Goal: Find specific fact: Find specific fact

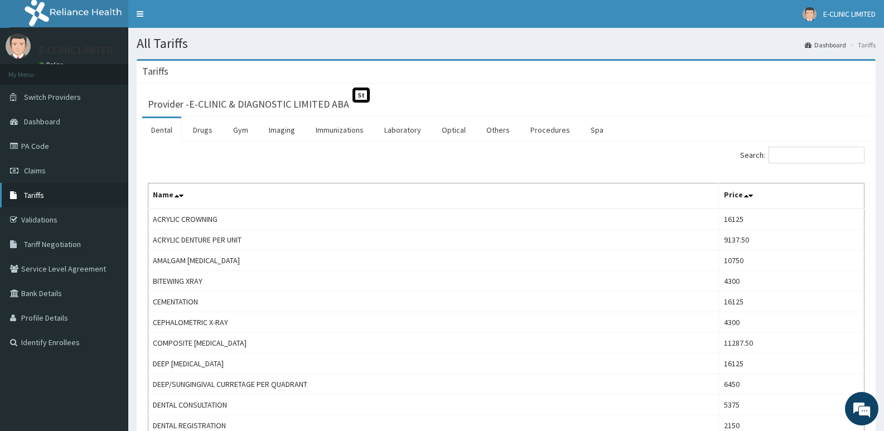
click at [40, 196] on span "Tariffs" at bounding box center [34, 195] width 20 height 10
click at [782, 159] on input "Search:" at bounding box center [817, 155] width 96 height 17
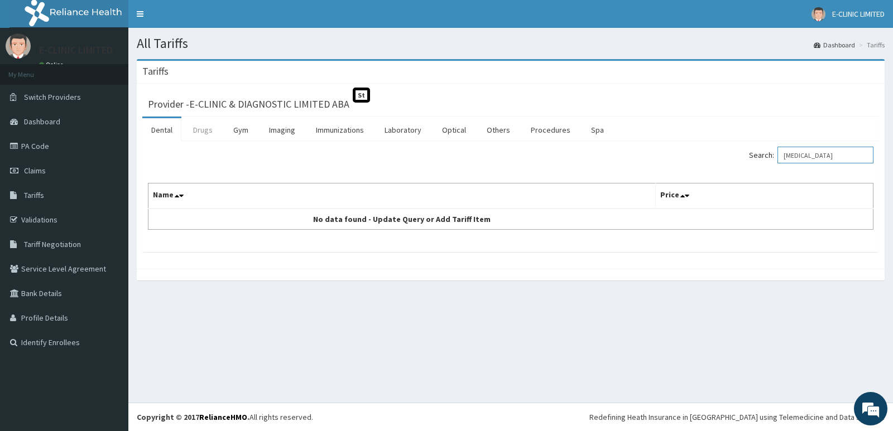
type input "[MEDICAL_DATA]"
click at [197, 130] on link "Drugs" at bounding box center [202, 129] width 37 height 23
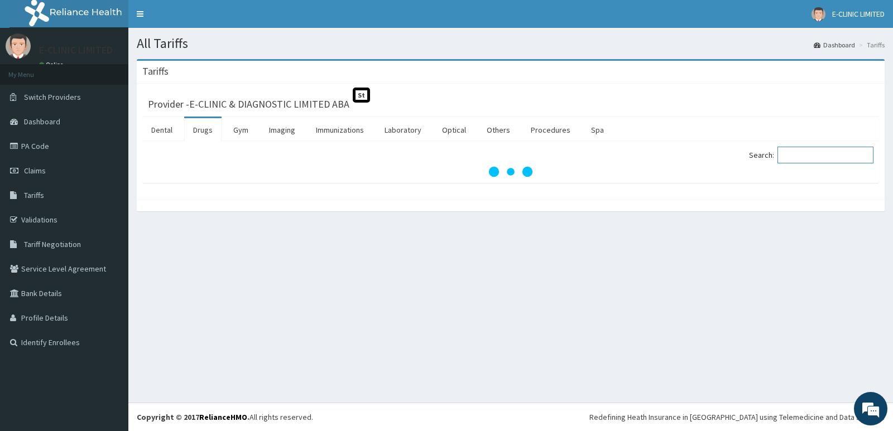
click at [790, 153] on input "Search:" at bounding box center [825, 155] width 96 height 17
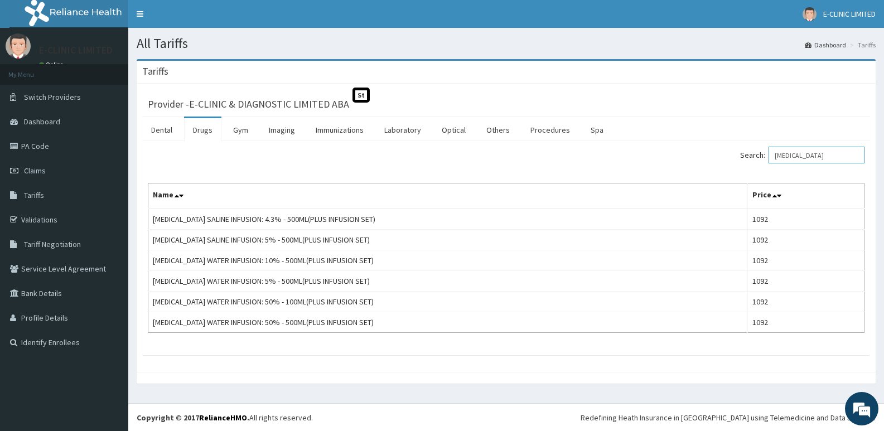
click at [826, 155] on input "[MEDICAL_DATA]" at bounding box center [817, 155] width 96 height 17
type input "D"
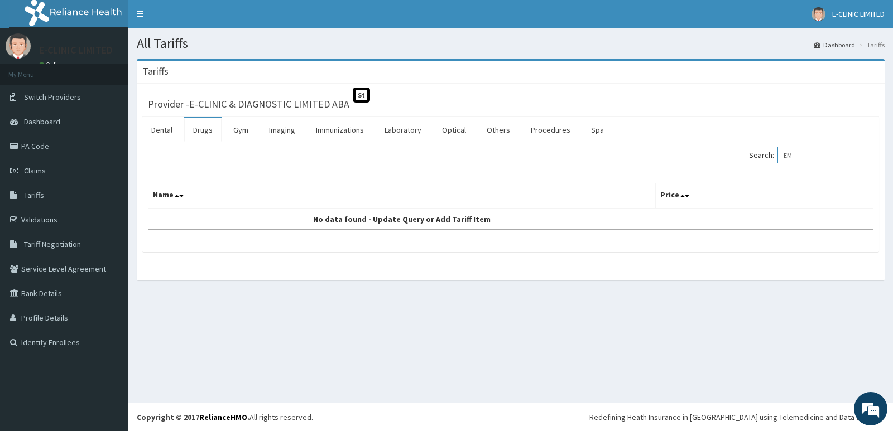
type input "E"
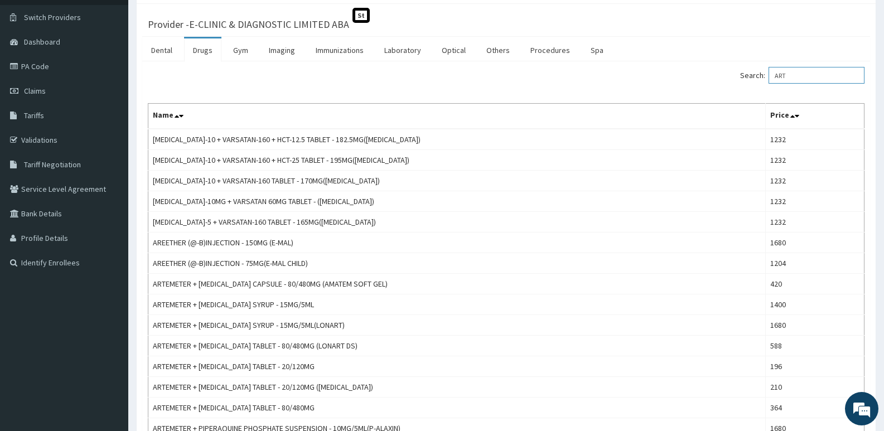
scroll to position [73, 0]
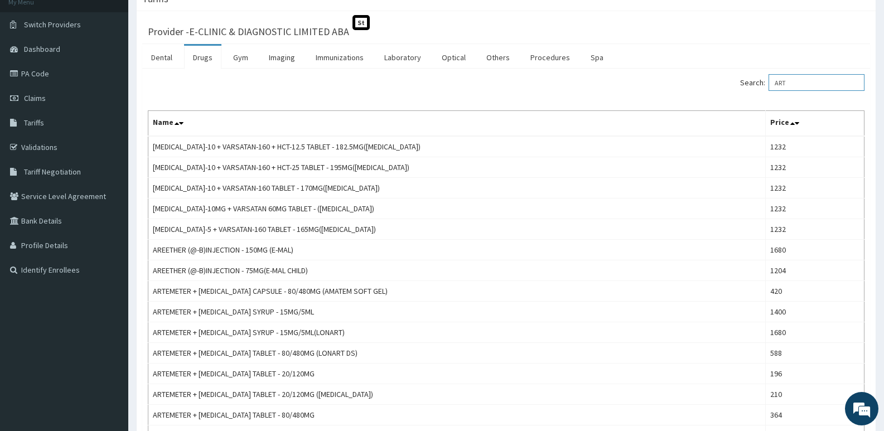
click at [799, 86] on input "ART" at bounding box center [817, 82] width 96 height 17
type input "A"
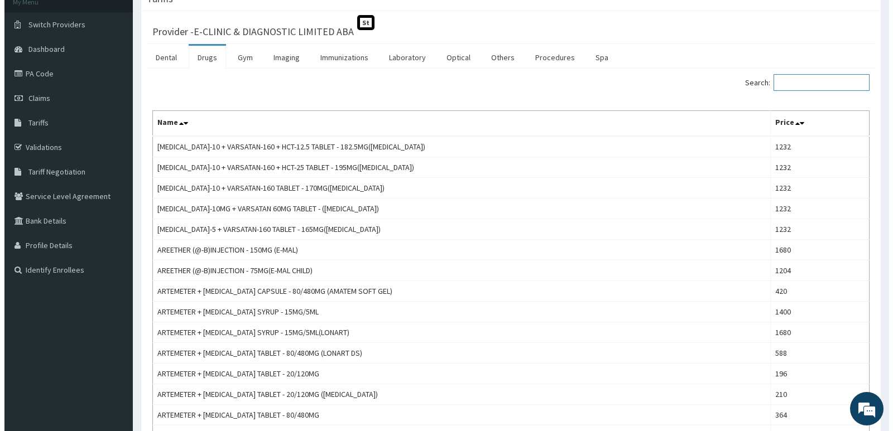
scroll to position [0, 0]
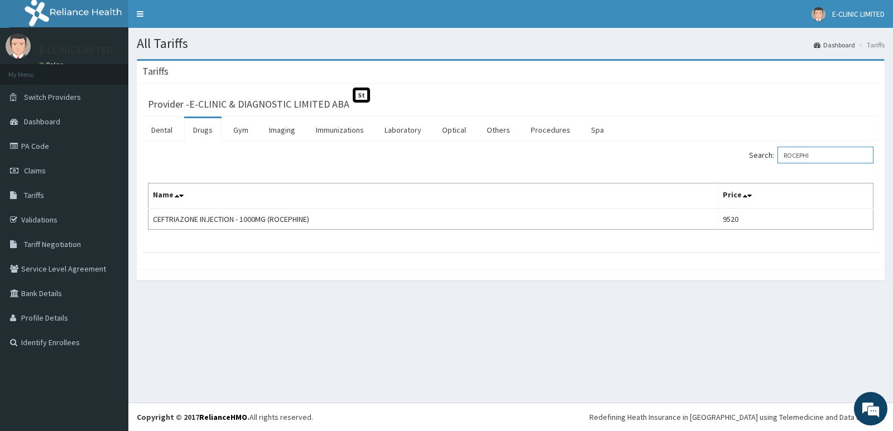
click at [825, 157] on input "ROCEPHI" at bounding box center [825, 155] width 96 height 17
type input "R"
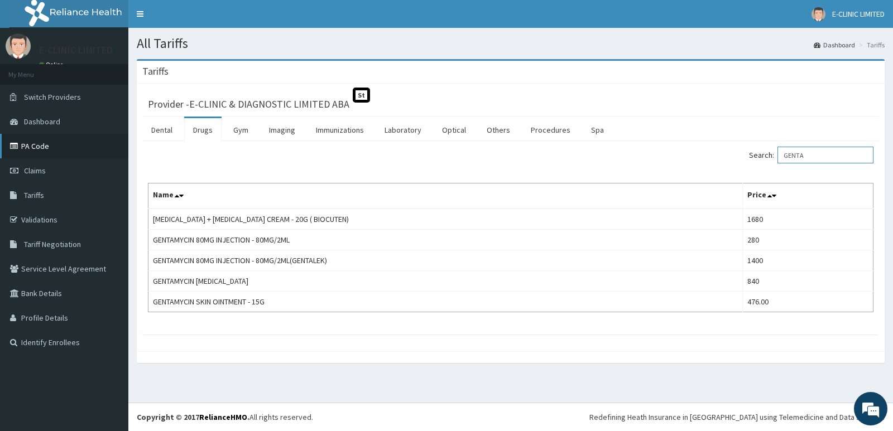
type input "GENTA"
click at [27, 146] on link "PA Code" at bounding box center [64, 146] width 128 height 25
click at [27, 147] on link "PA Code" at bounding box center [64, 146] width 128 height 25
